Goal: Task Accomplishment & Management: Manage account settings

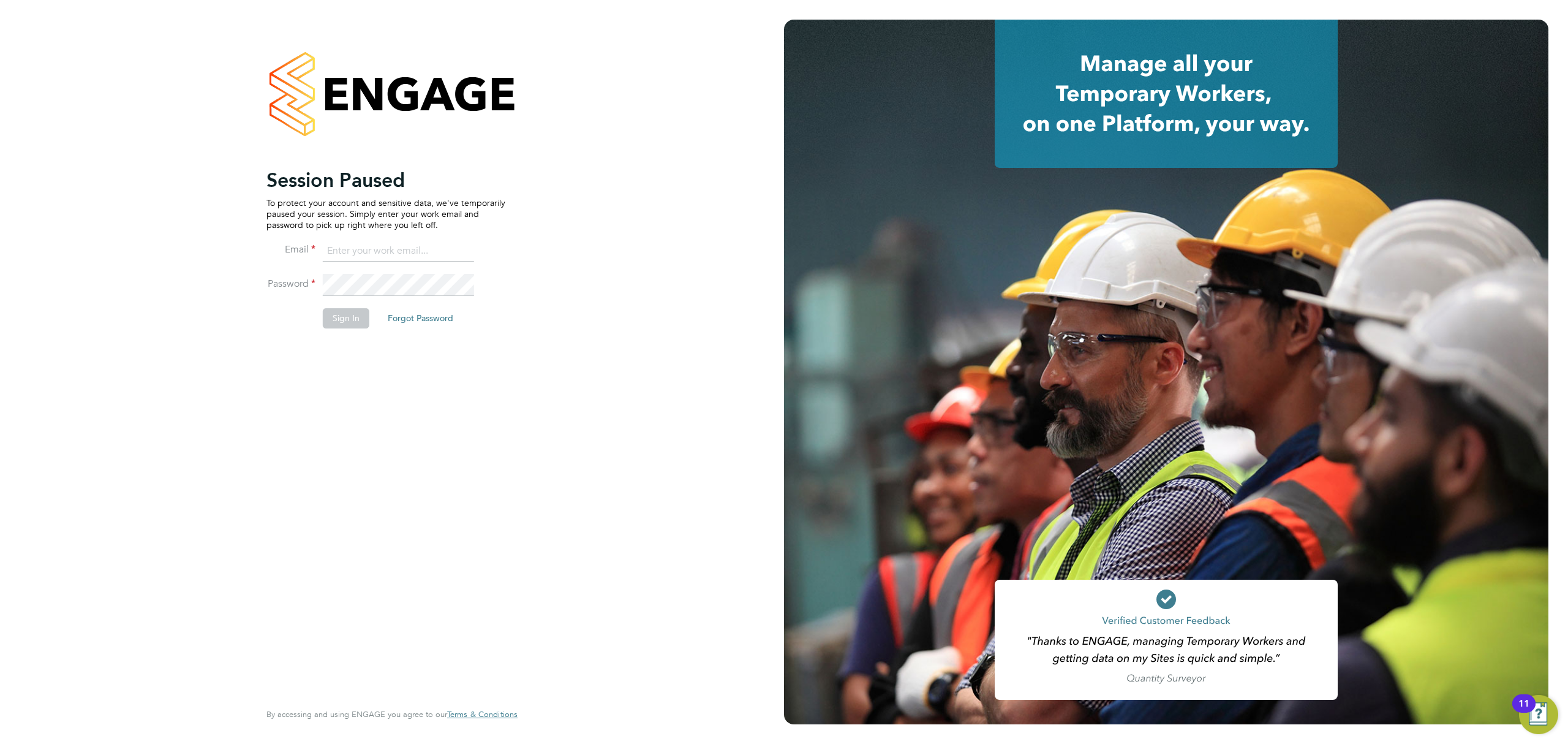
type input "[PERSON_NAME][EMAIL_ADDRESS][PERSON_NAME][DOMAIN_NAME]"
click at [351, 321] on button "Sign In" at bounding box center [346, 318] width 47 height 20
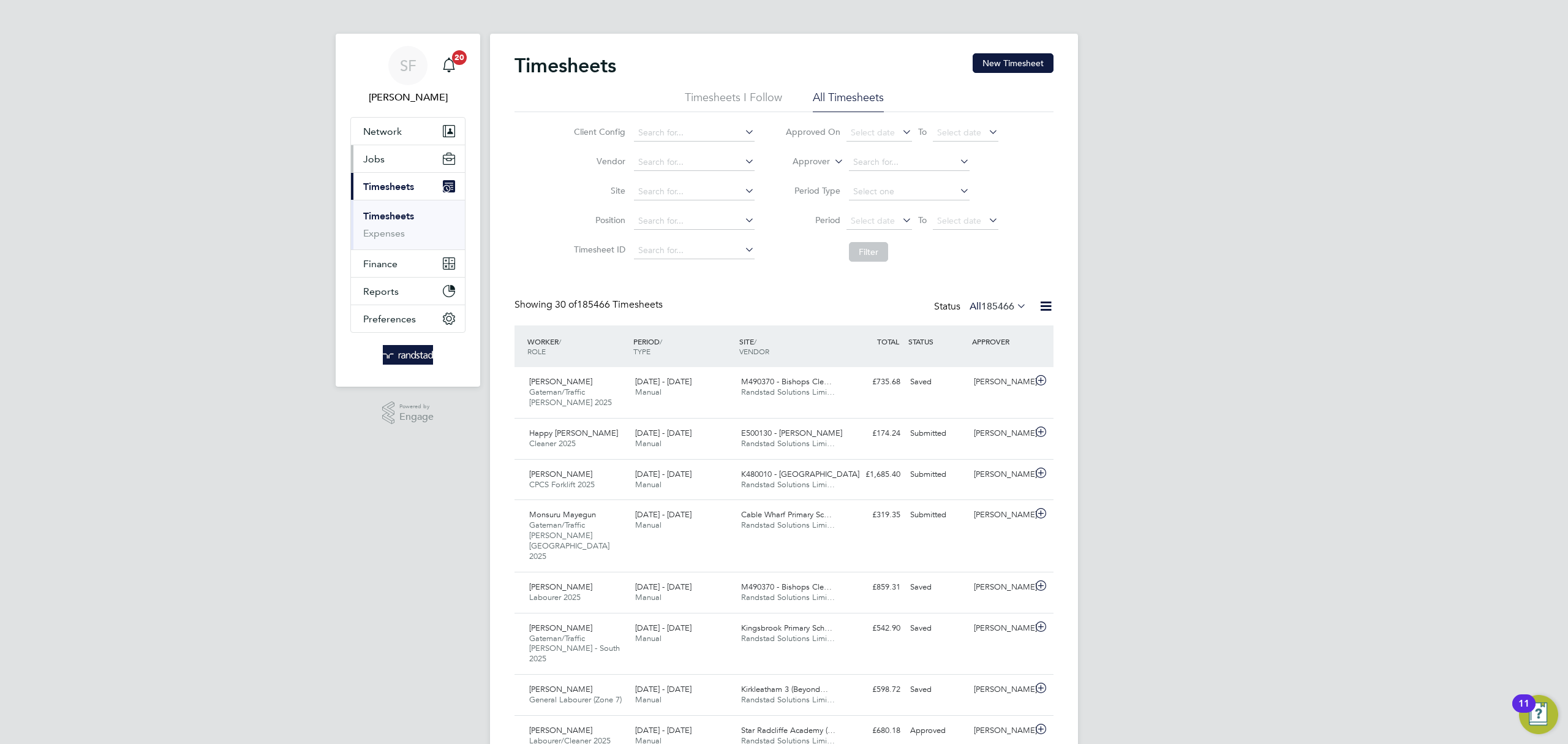
click at [379, 159] on span "Jobs" at bounding box center [373, 159] width 22 height 12
click at [387, 224] on link "Placements" at bounding box center [389, 224] width 51 height 12
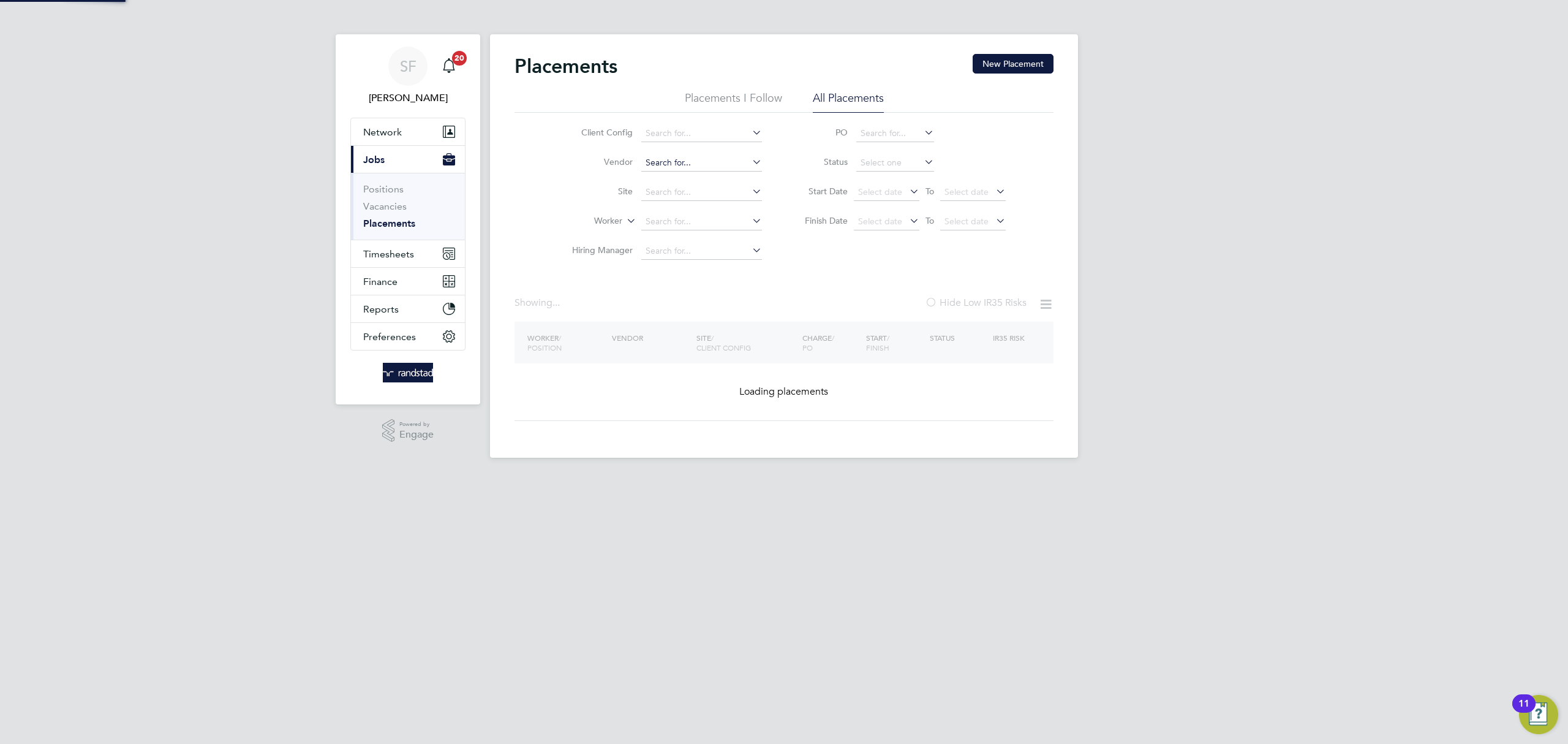
click at [657, 167] on input at bounding box center [702, 163] width 121 height 17
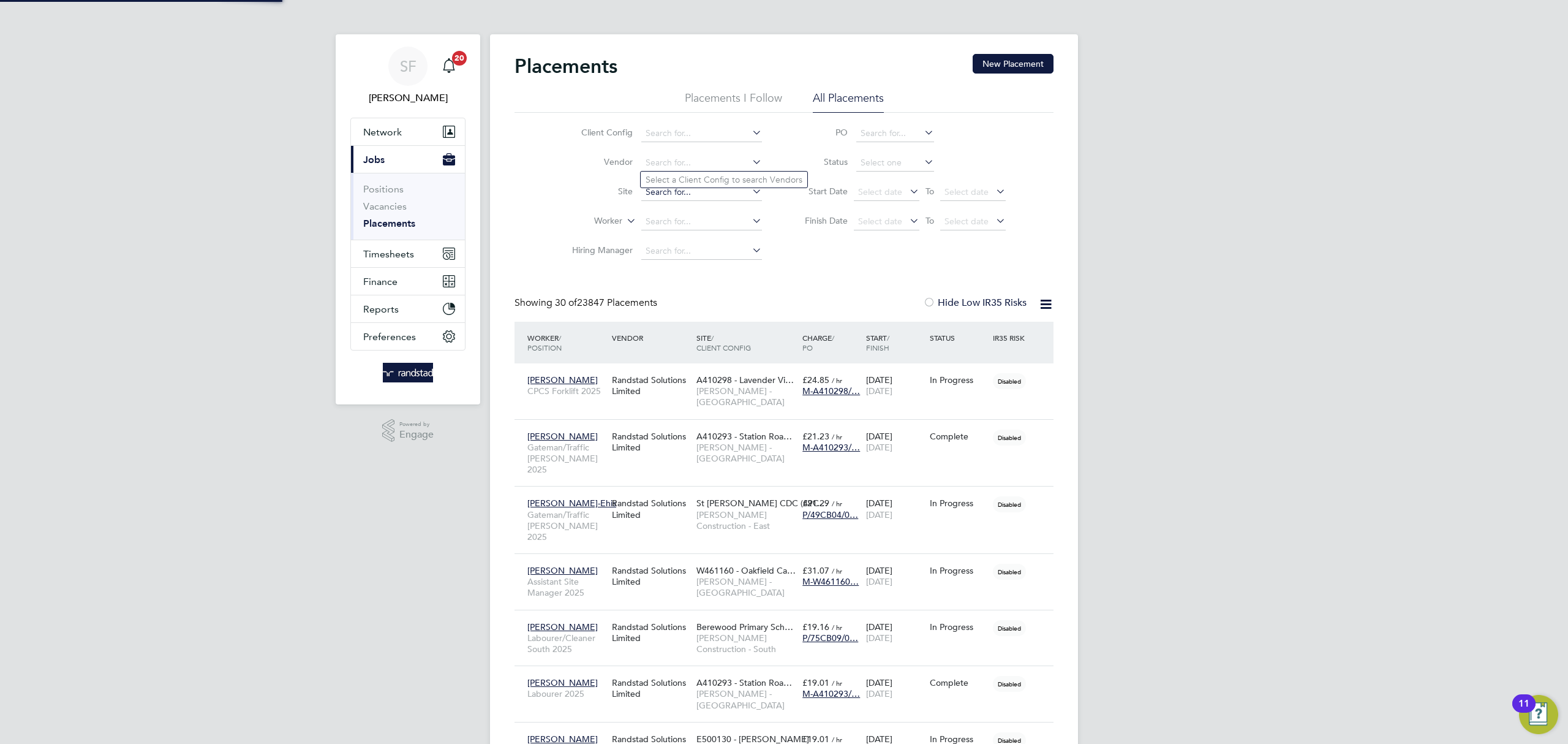
click at [662, 196] on input at bounding box center [702, 192] width 121 height 17
click at [688, 224] on li "Bexhil l Phase 2" at bounding box center [704, 225] width 128 height 16
type input "Bexhill Phase 2"
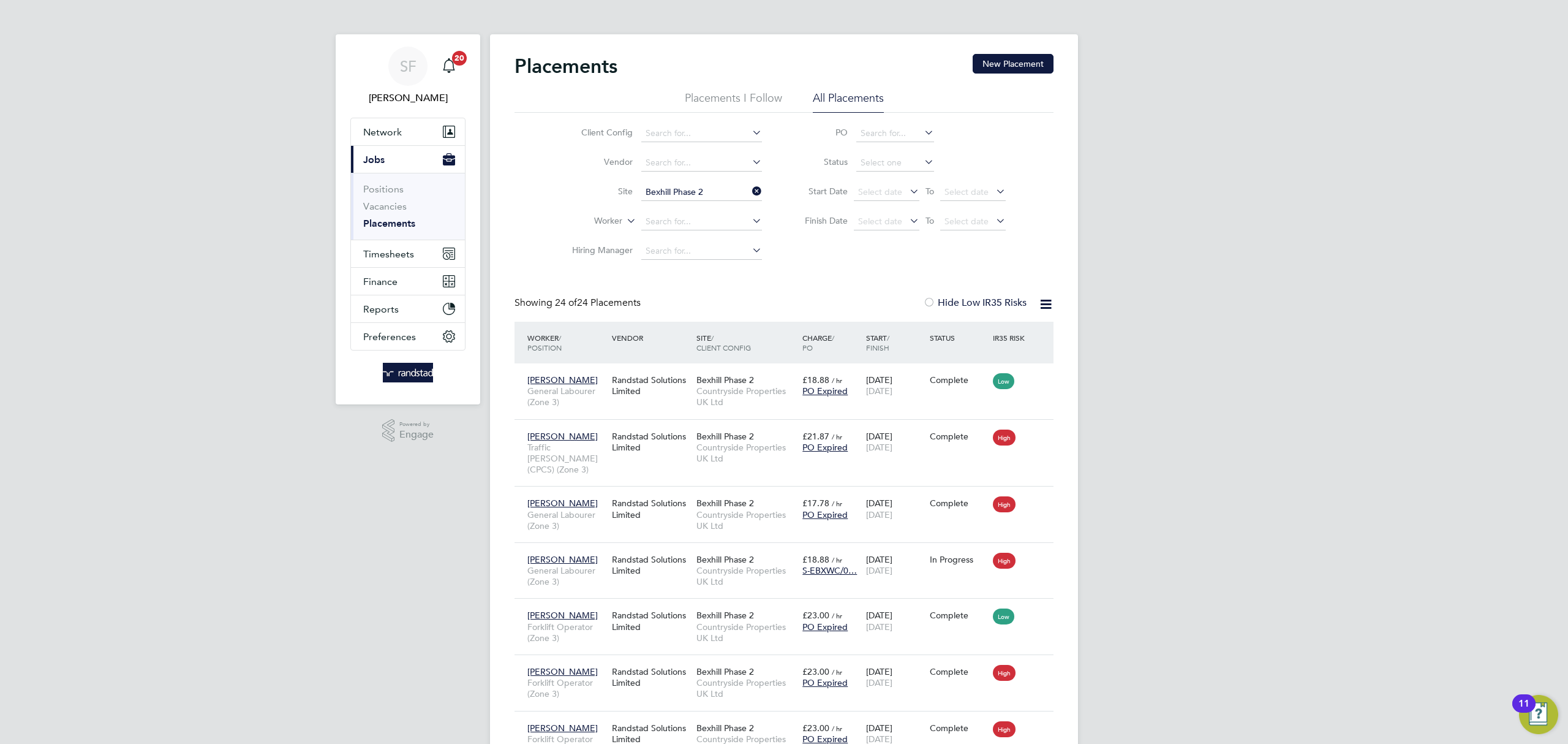
click at [750, 188] on icon at bounding box center [750, 191] width 0 height 17
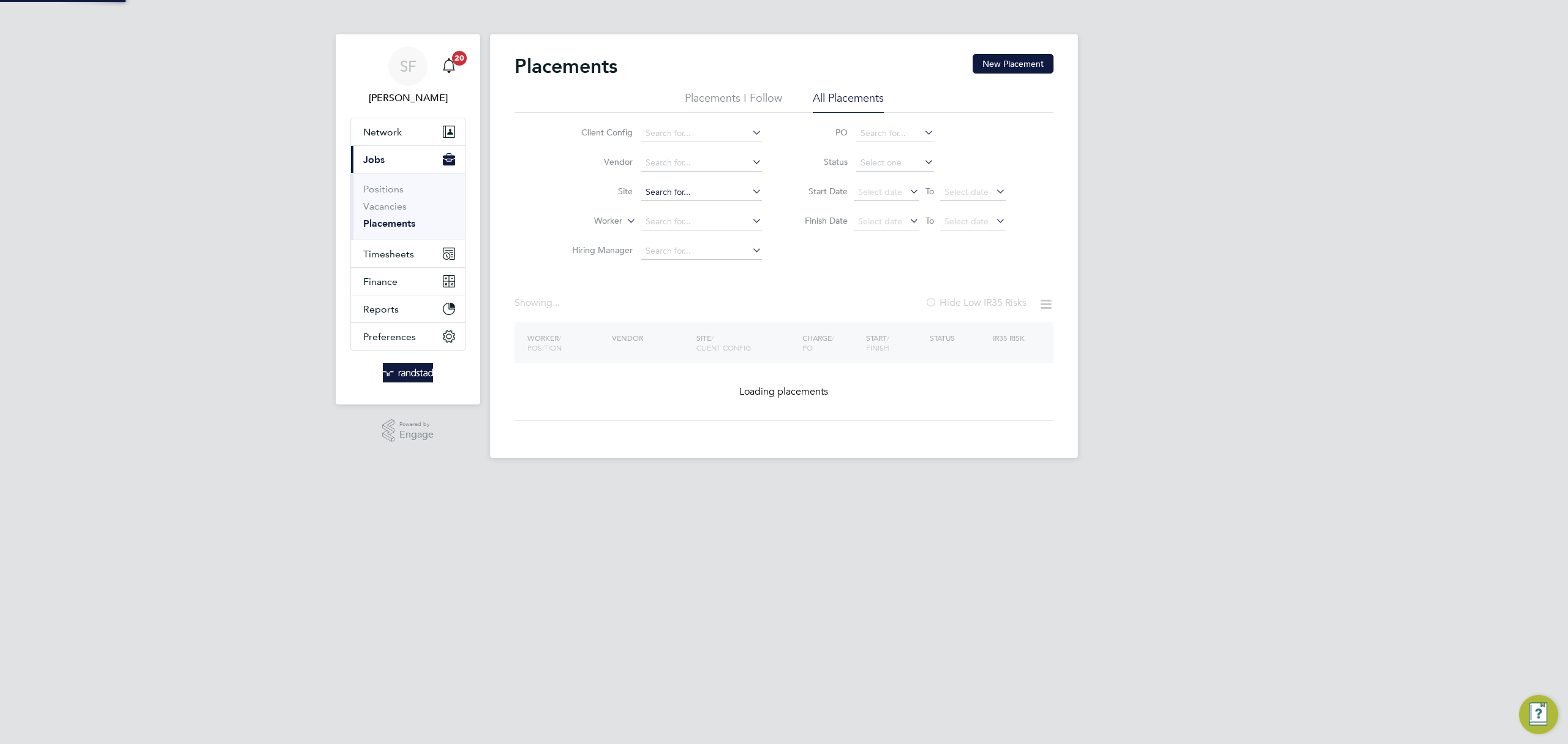
click at [679, 189] on input at bounding box center [702, 192] width 121 height 17
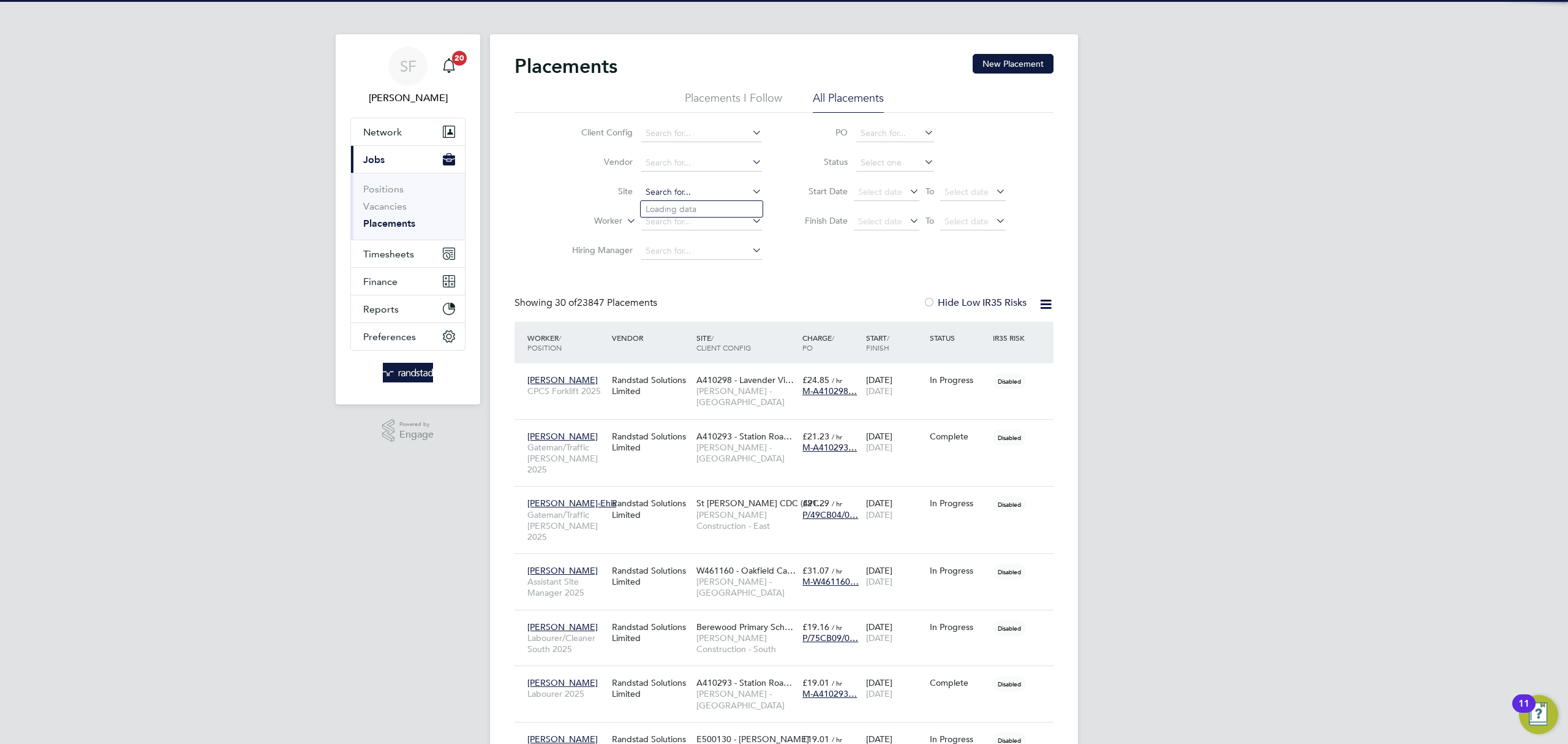
scroll to position [35, 107]
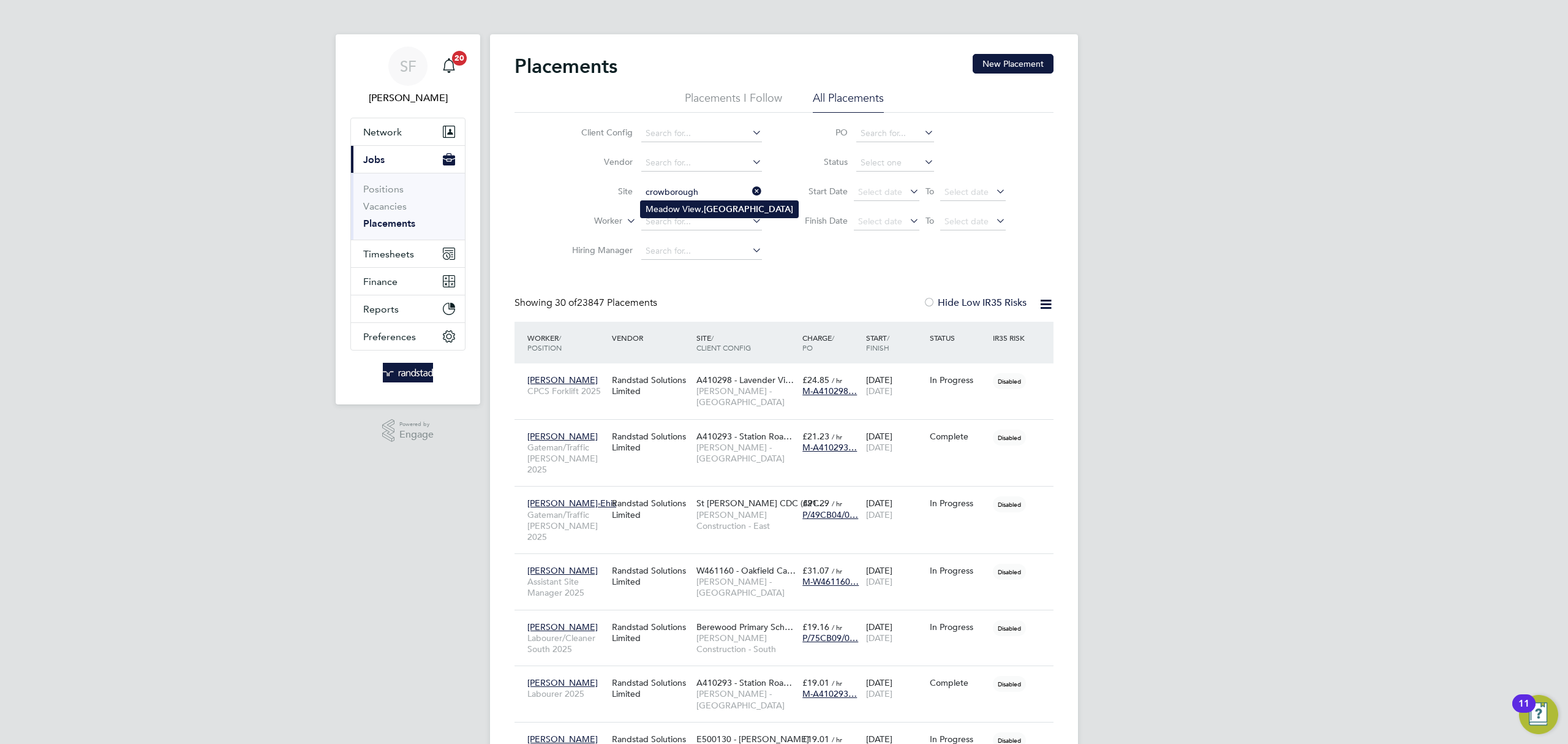
click at [679, 205] on li "[GEOGRAPHIC_DATA], [GEOGRAPHIC_DATA]" at bounding box center [719, 209] width 157 height 16
type input "[GEOGRAPHIC_DATA], [GEOGRAPHIC_DATA]"
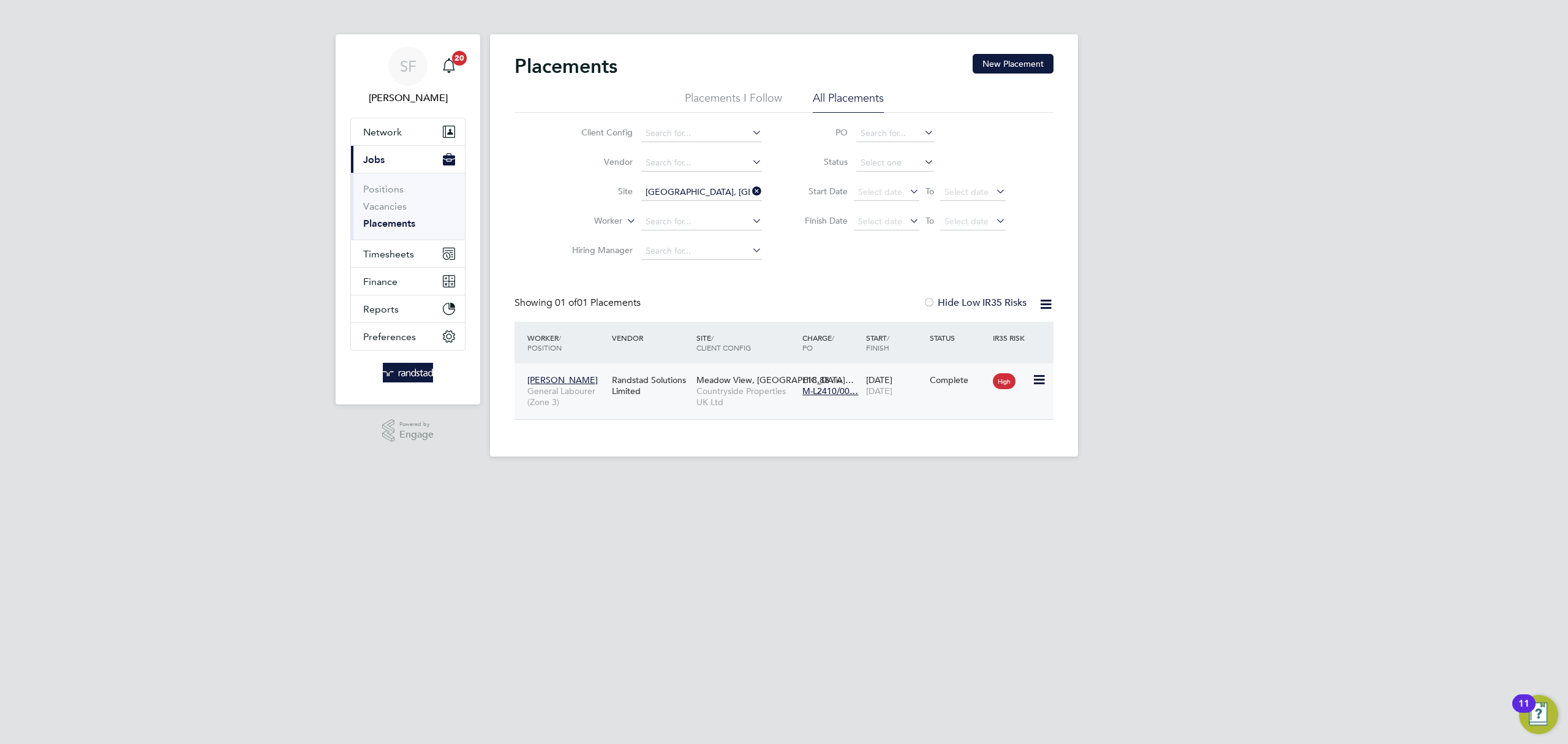
click at [892, 387] on span "[DATE]" at bounding box center [879, 391] width 26 height 11
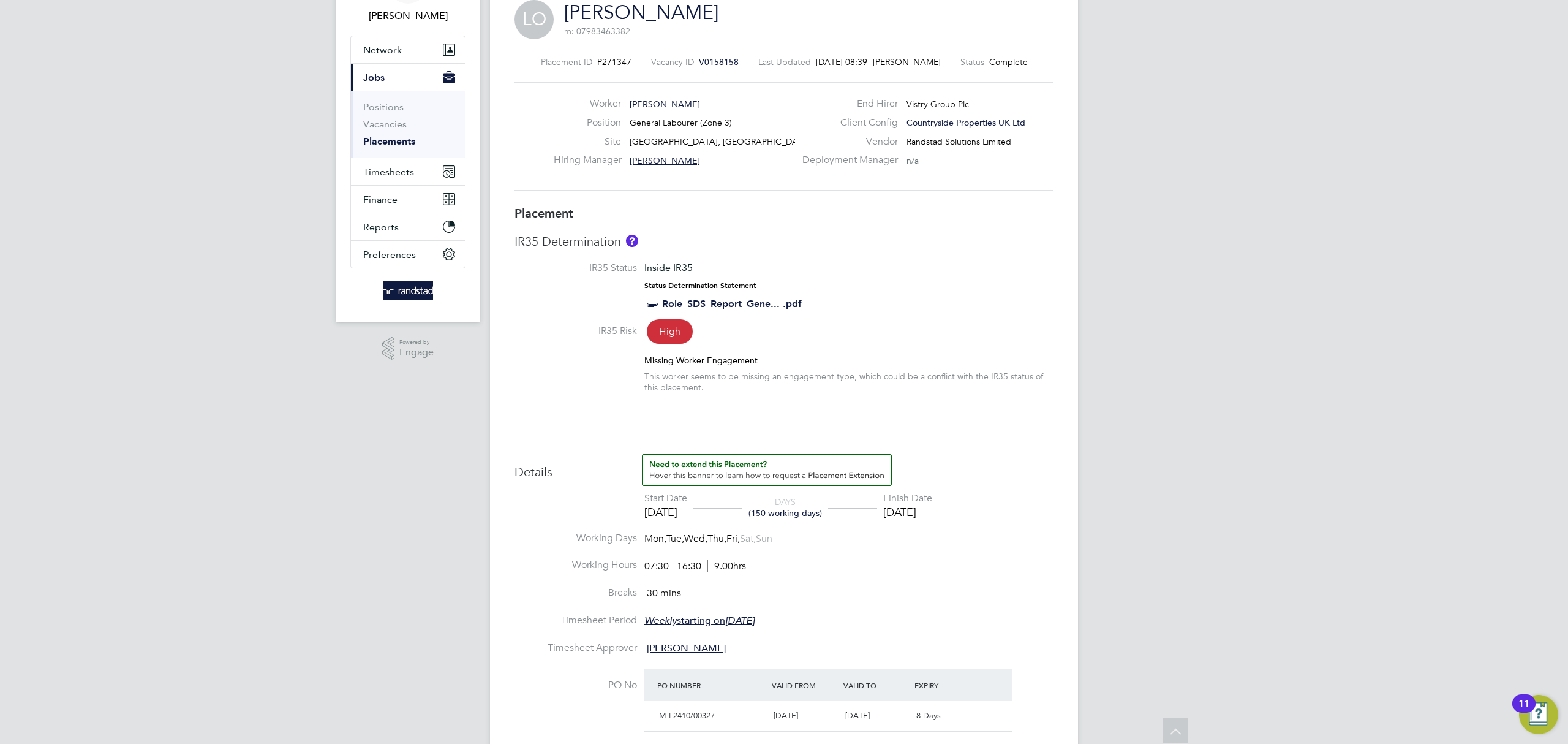
scroll to position [50, 0]
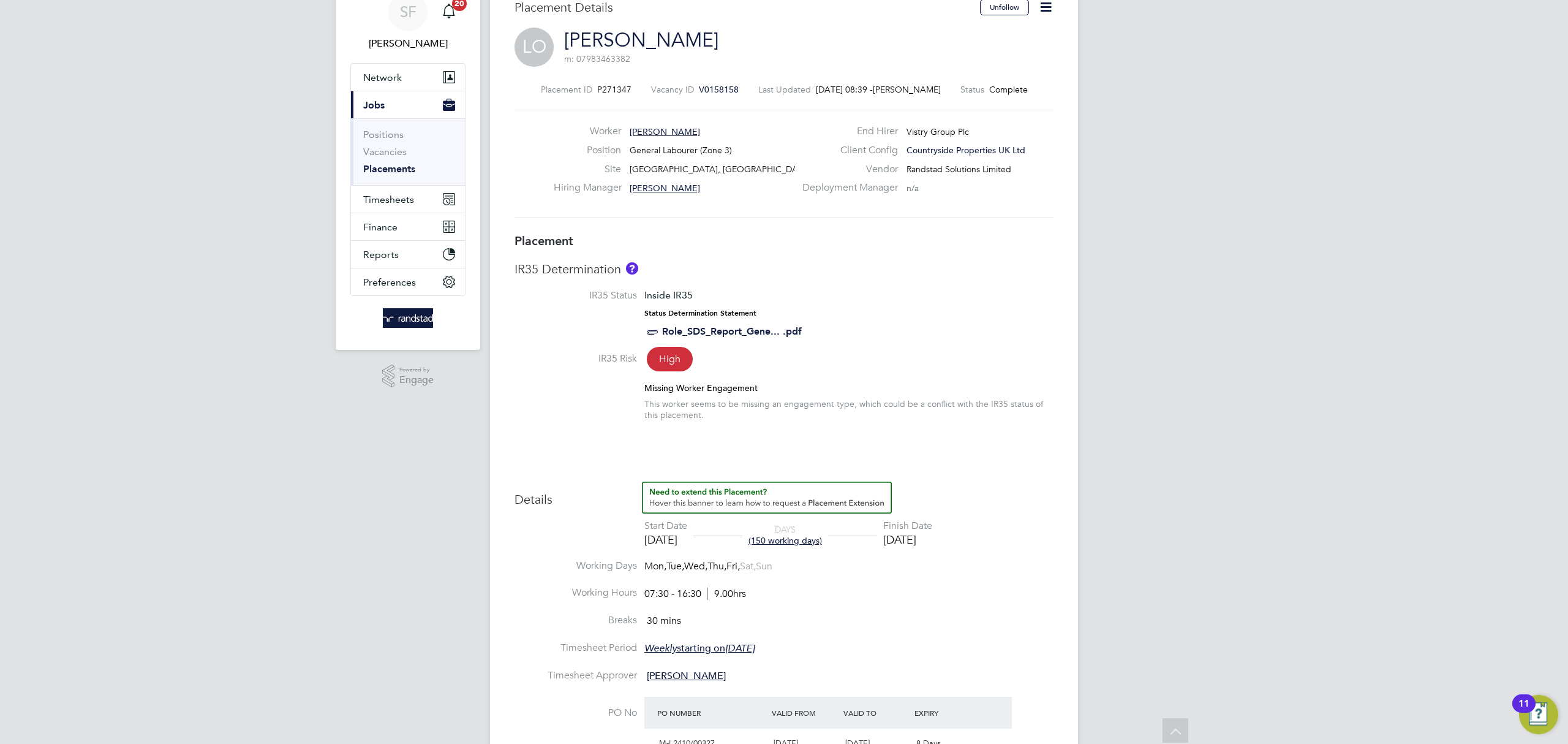
click at [981, 296] on li "IR35 Status Inside IR35 Status Determination Statement Role_SDS_Report_Gene... …" at bounding box center [784, 320] width 539 height 62
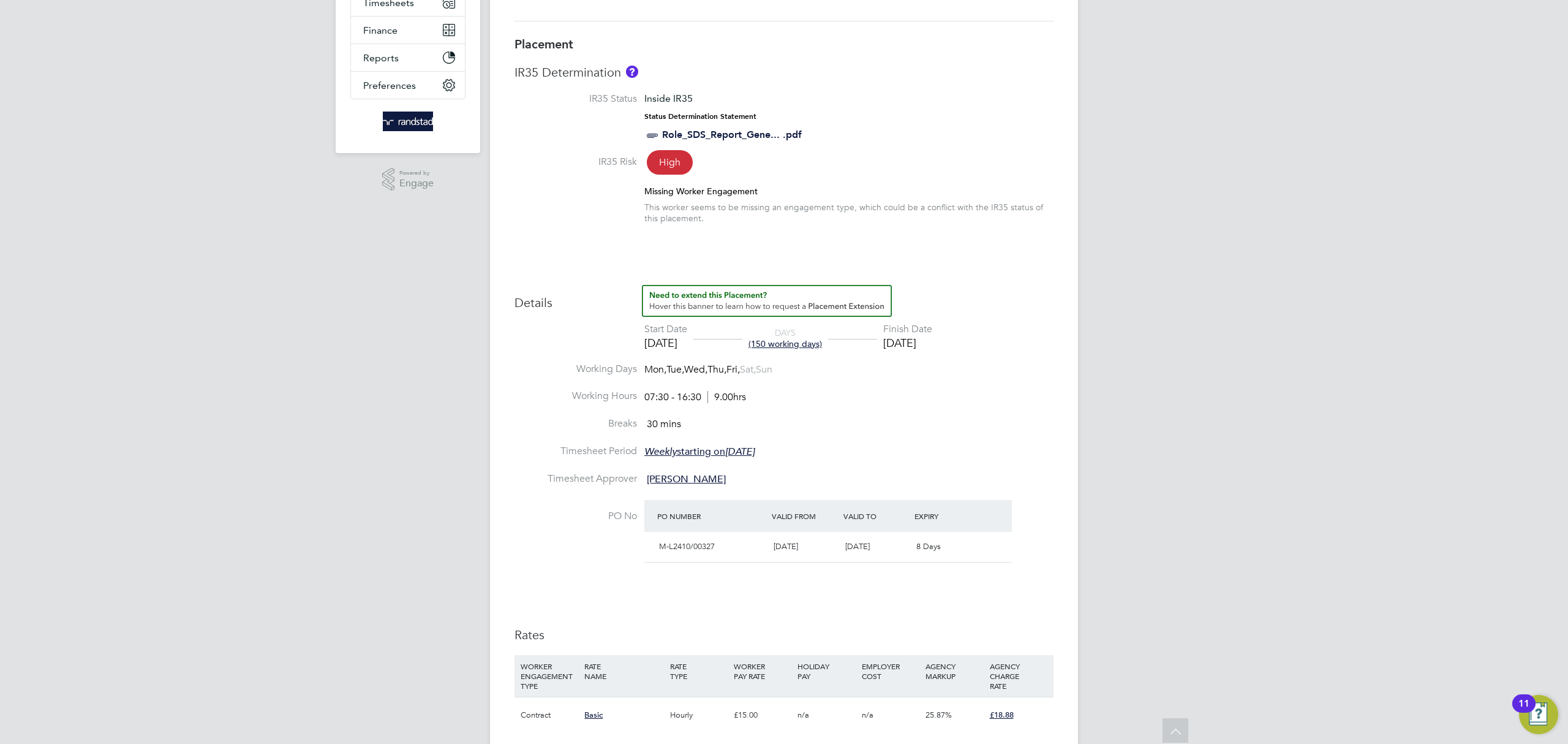
click at [849, 398] on li "Working Hours 07:30 - 16:30 9.00hrs" at bounding box center [784, 404] width 539 height 28
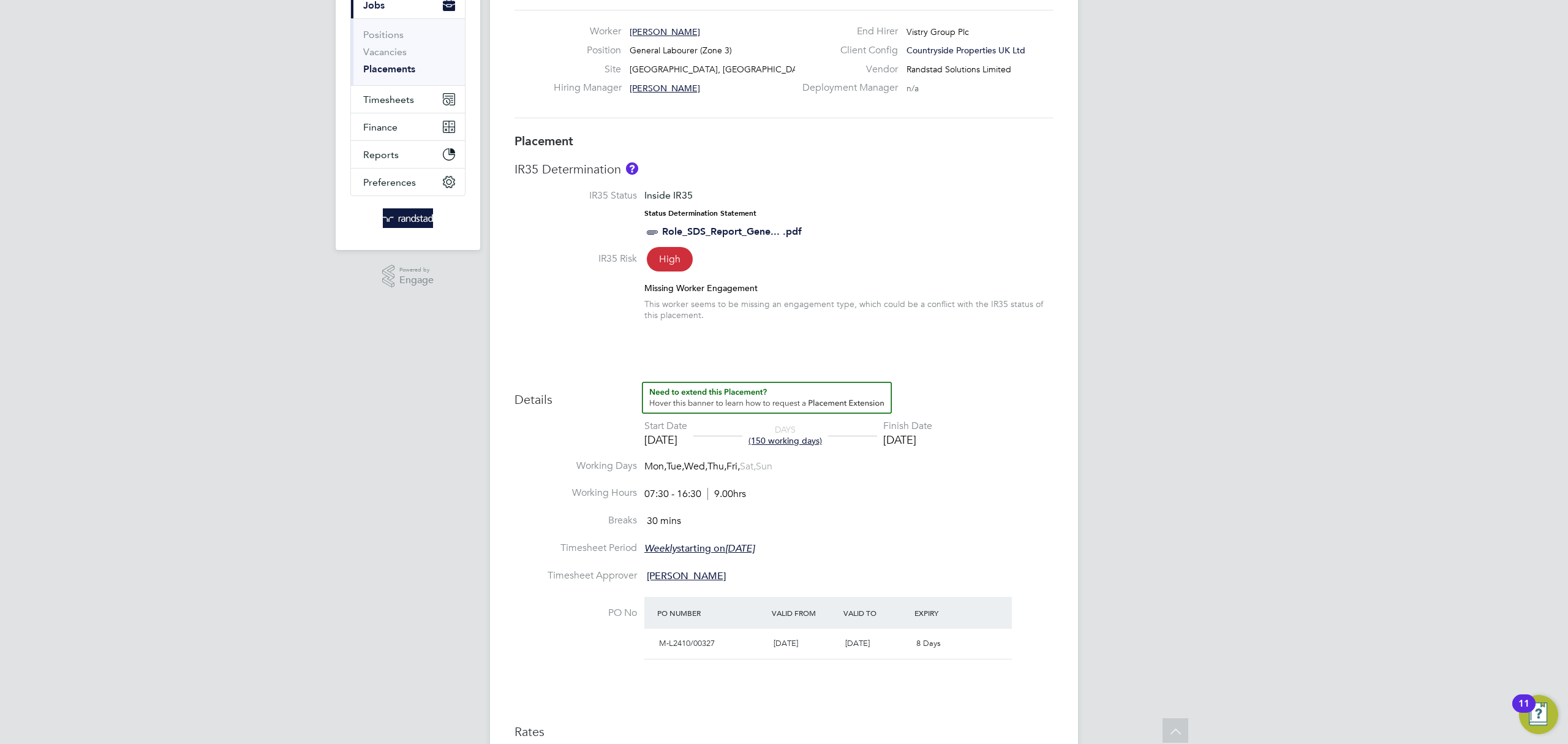
scroll to position [0, 0]
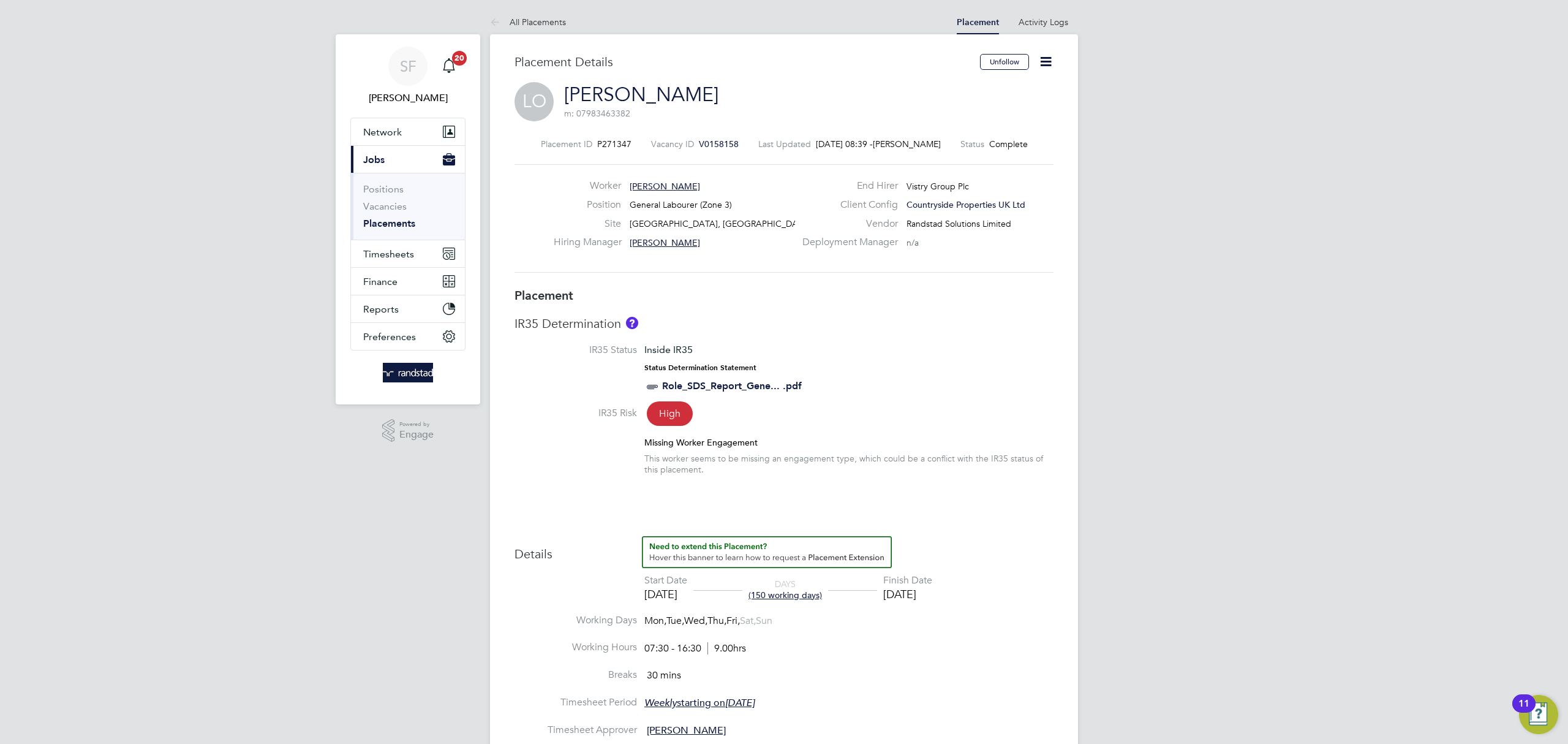
click at [1047, 60] on icon at bounding box center [1045, 61] width 15 height 15
click at [1011, 87] on li "Edit Placement e" at bounding box center [1006, 90] width 90 height 17
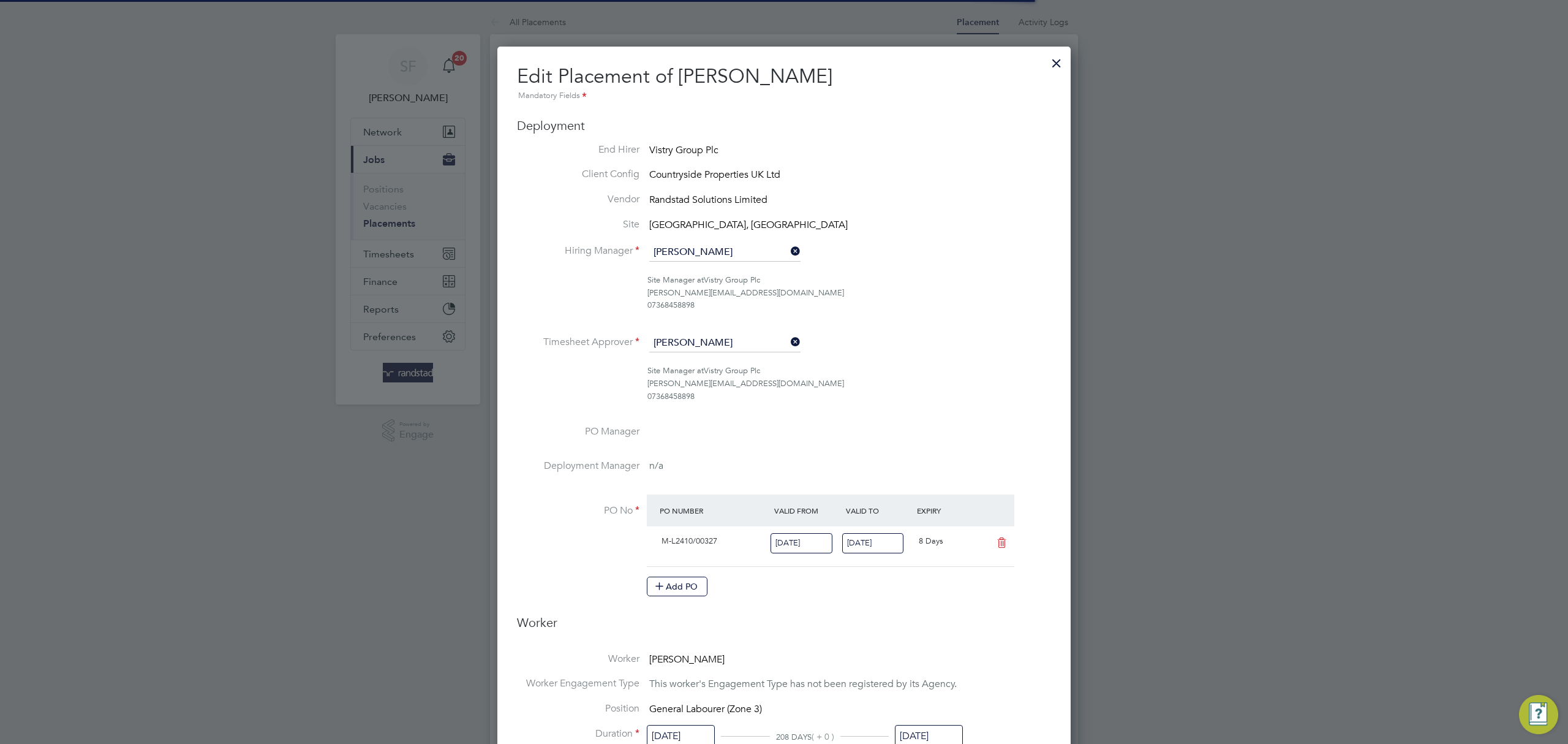
scroll to position [16, 535]
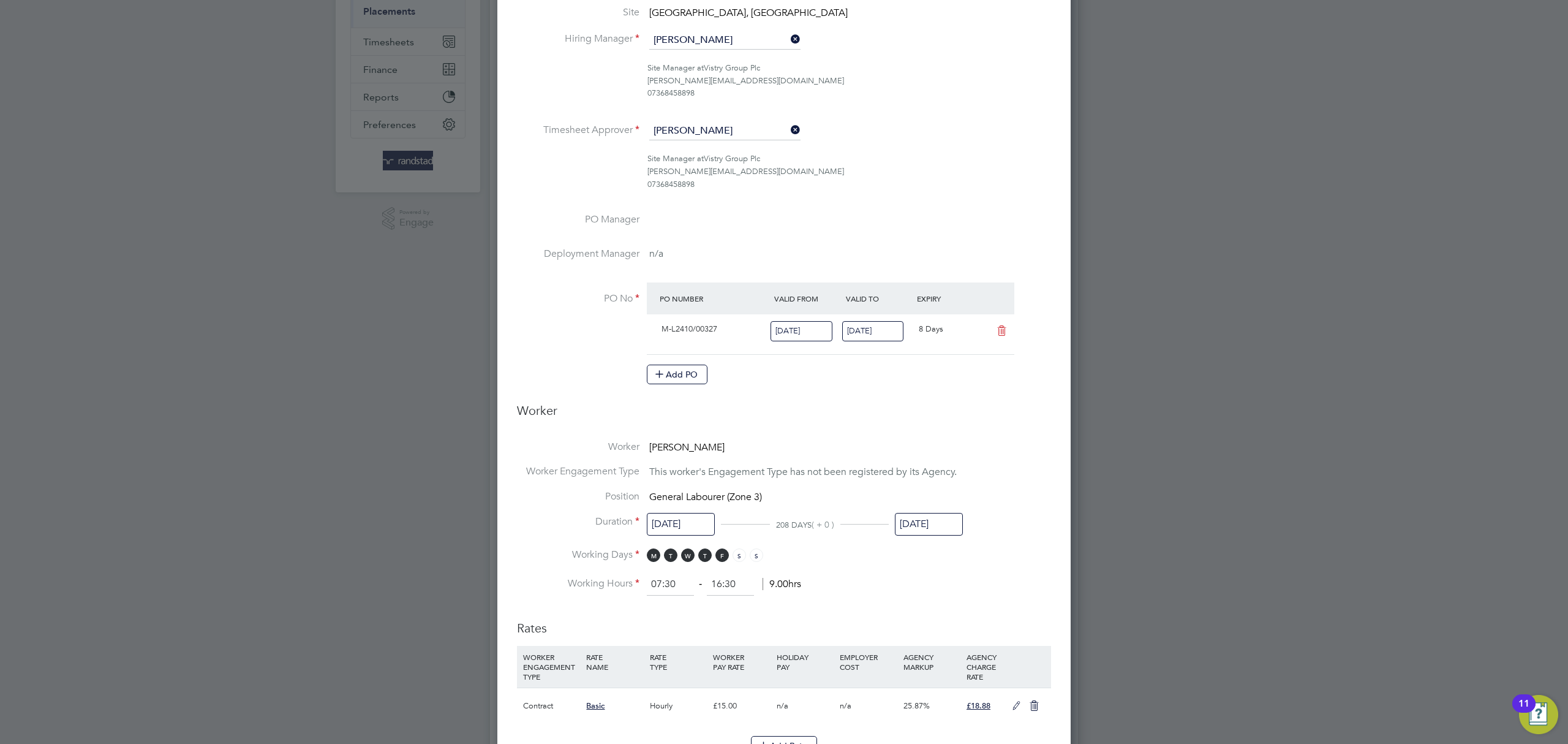
click at [936, 524] on input "29 Aug 2025" at bounding box center [929, 524] width 68 height 23
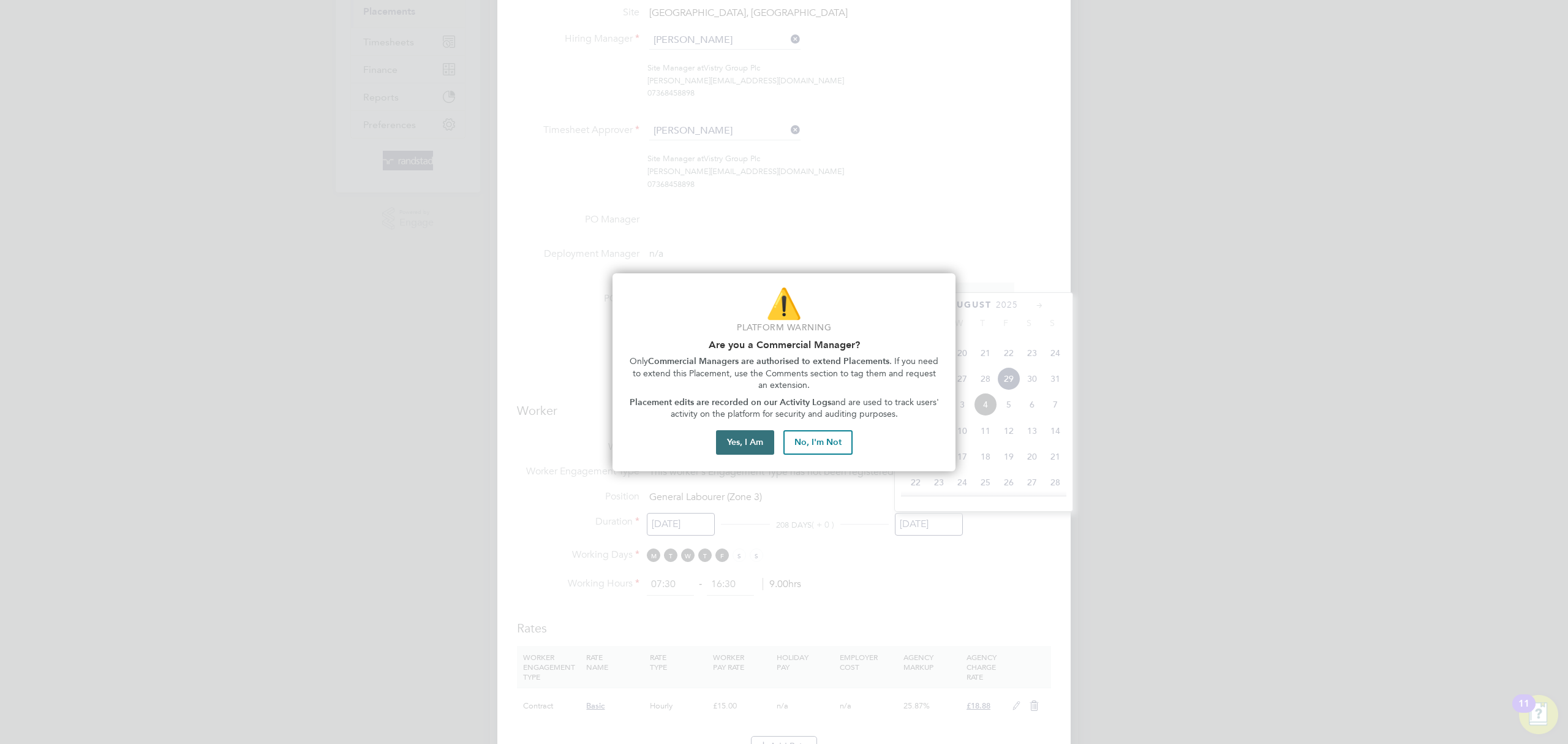
click at [750, 441] on button "Yes, I Am" at bounding box center [745, 442] width 58 height 24
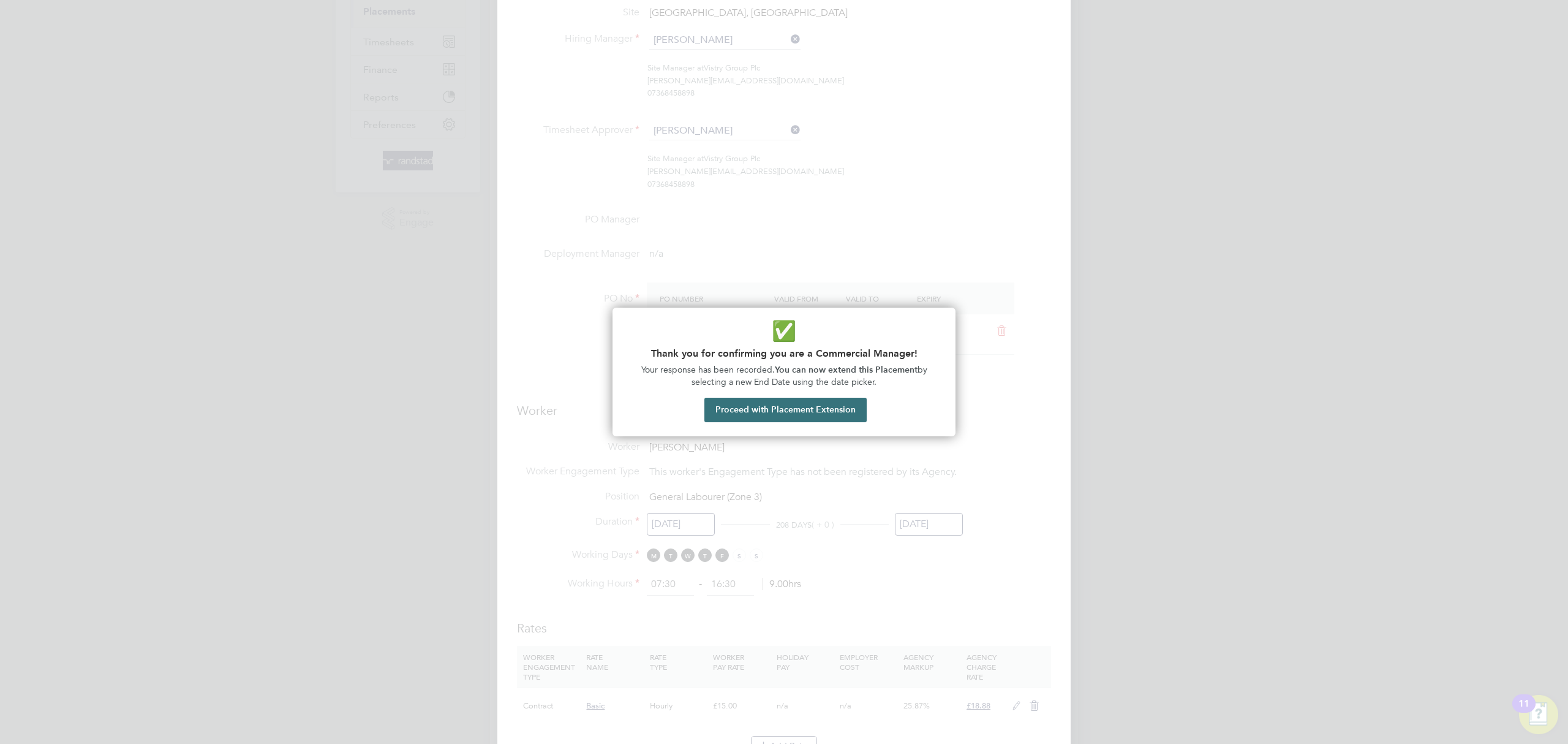
click at [769, 418] on button "Proceed with Placement Extension" at bounding box center [786, 410] width 163 height 24
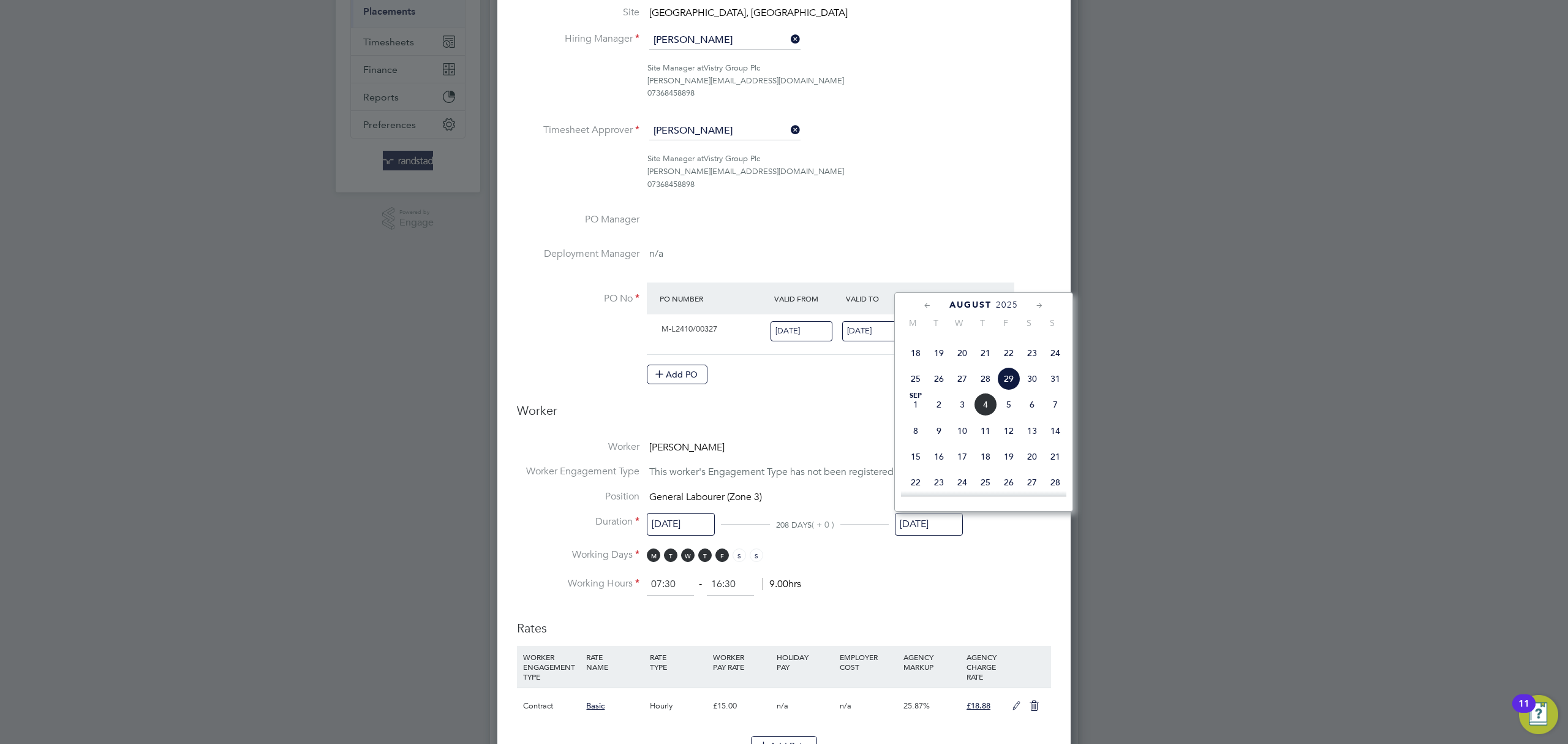
click at [1010, 442] on span "12" at bounding box center [1009, 431] width 24 height 24
type input "[DATE]"
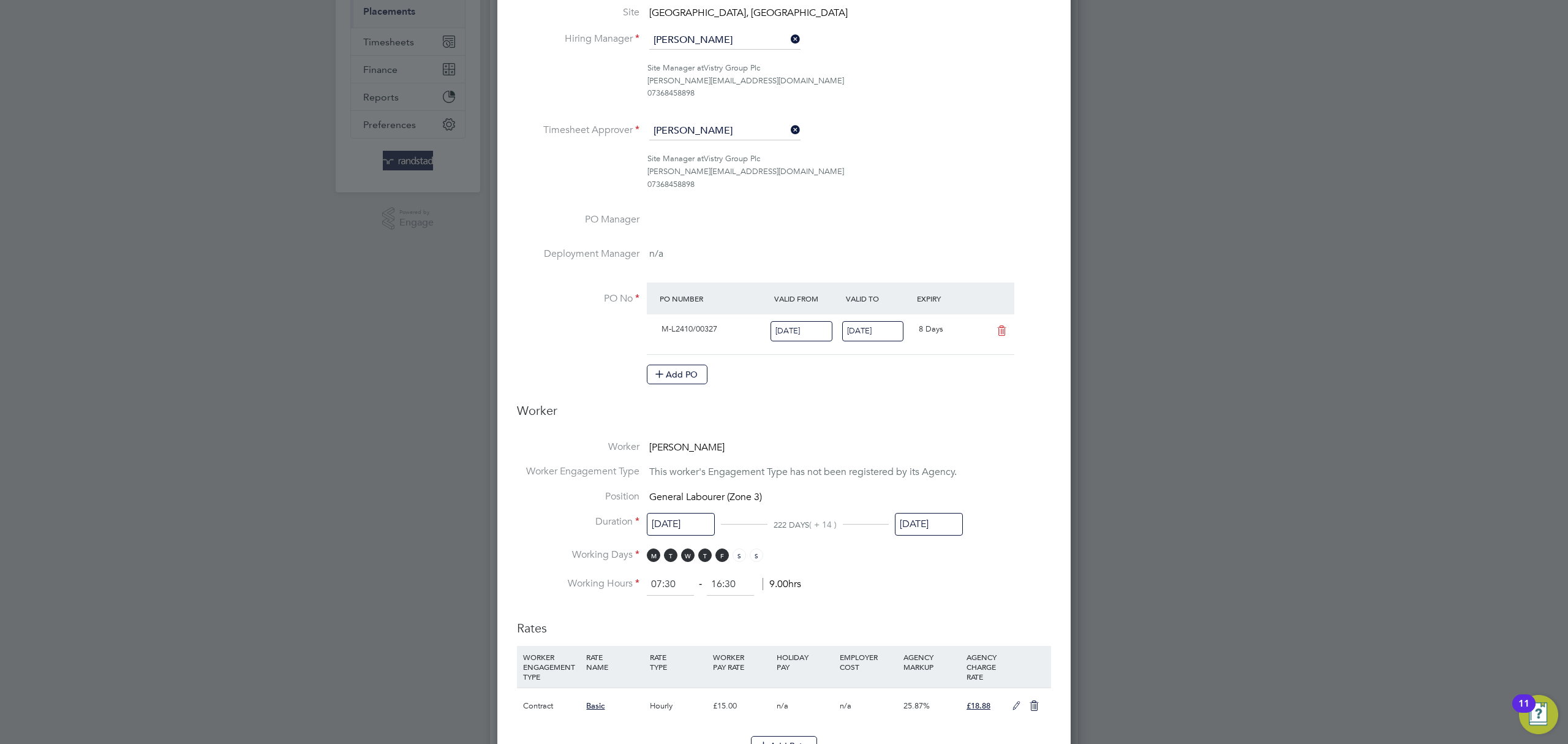
click at [985, 465] on li "Worker Engagement Type This worker's Engagement Type has not been registered by…" at bounding box center [784, 477] width 534 height 25
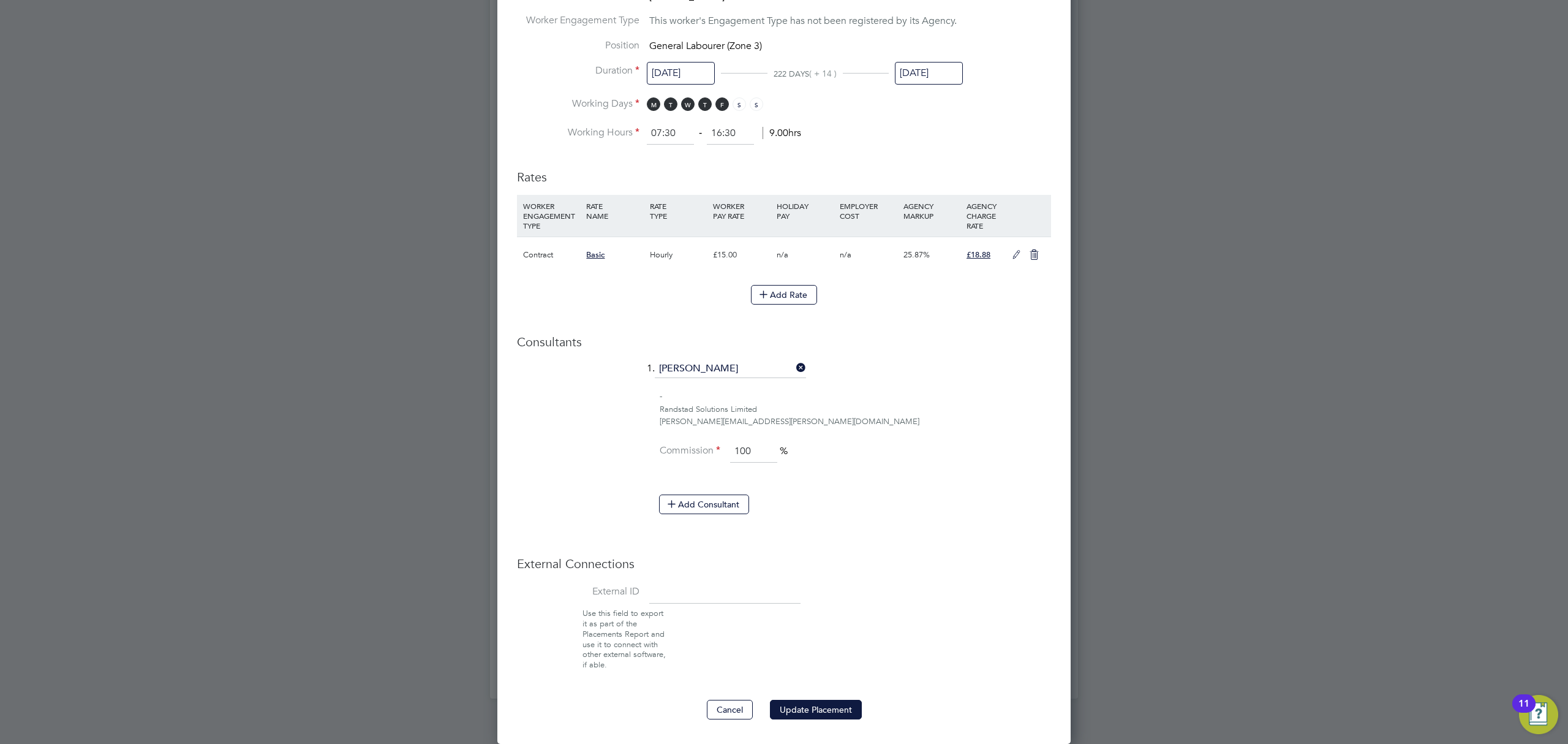
scroll to position [665, 0]
drag, startPoint x: 822, startPoint y: 713, endPoint x: 823, endPoint y: 690, distance: 23.0
click at [822, 713] on button "Update Placement" at bounding box center [816, 710] width 92 height 20
